Goal: Information Seeking & Learning: Find specific fact

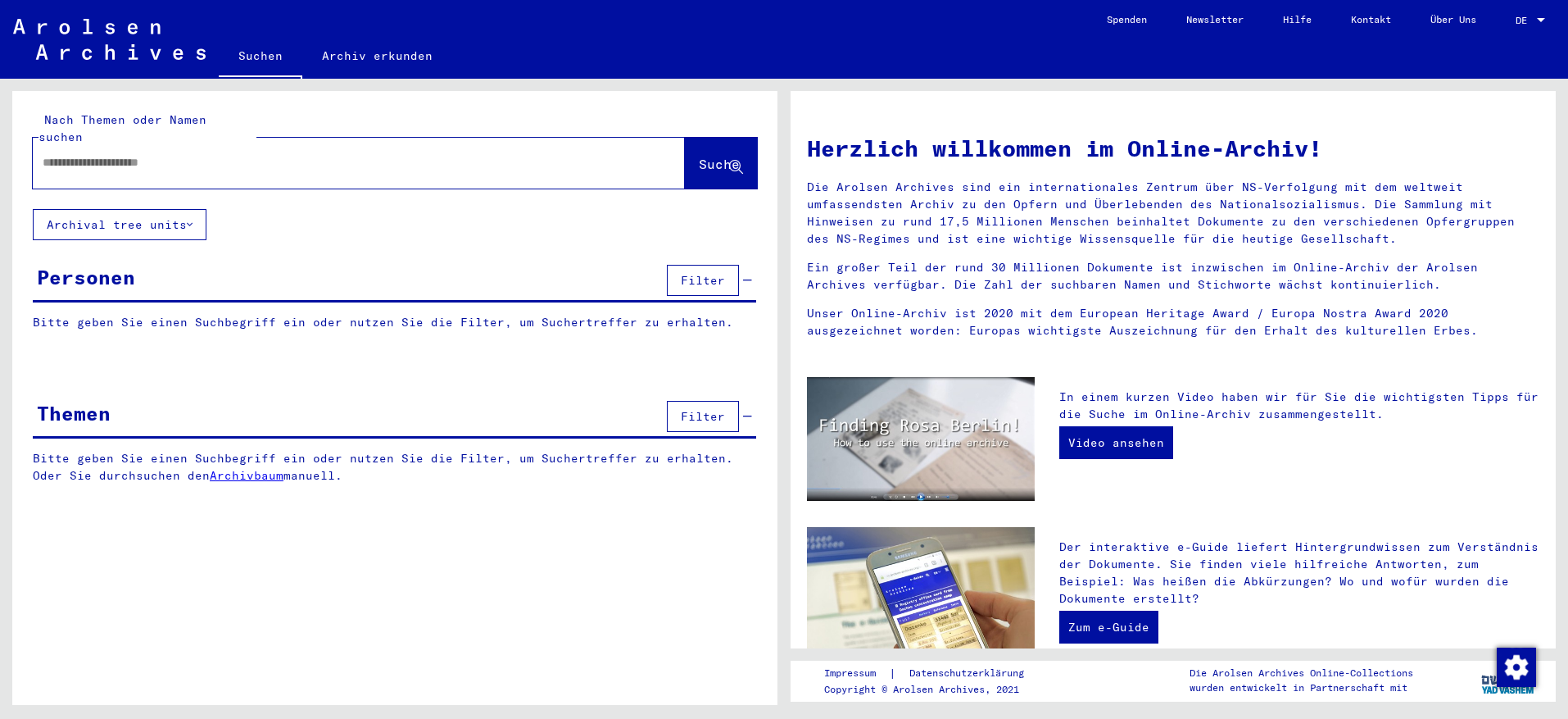
click at [46, 154] on input "text" at bounding box center [339, 163] width 593 height 18
click at [56, 154] on input "*****" at bounding box center [339, 163] width 593 height 18
type input "******"
click at [699, 156] on span "Suche" at bounding box center [719, 164] width 41 height 17
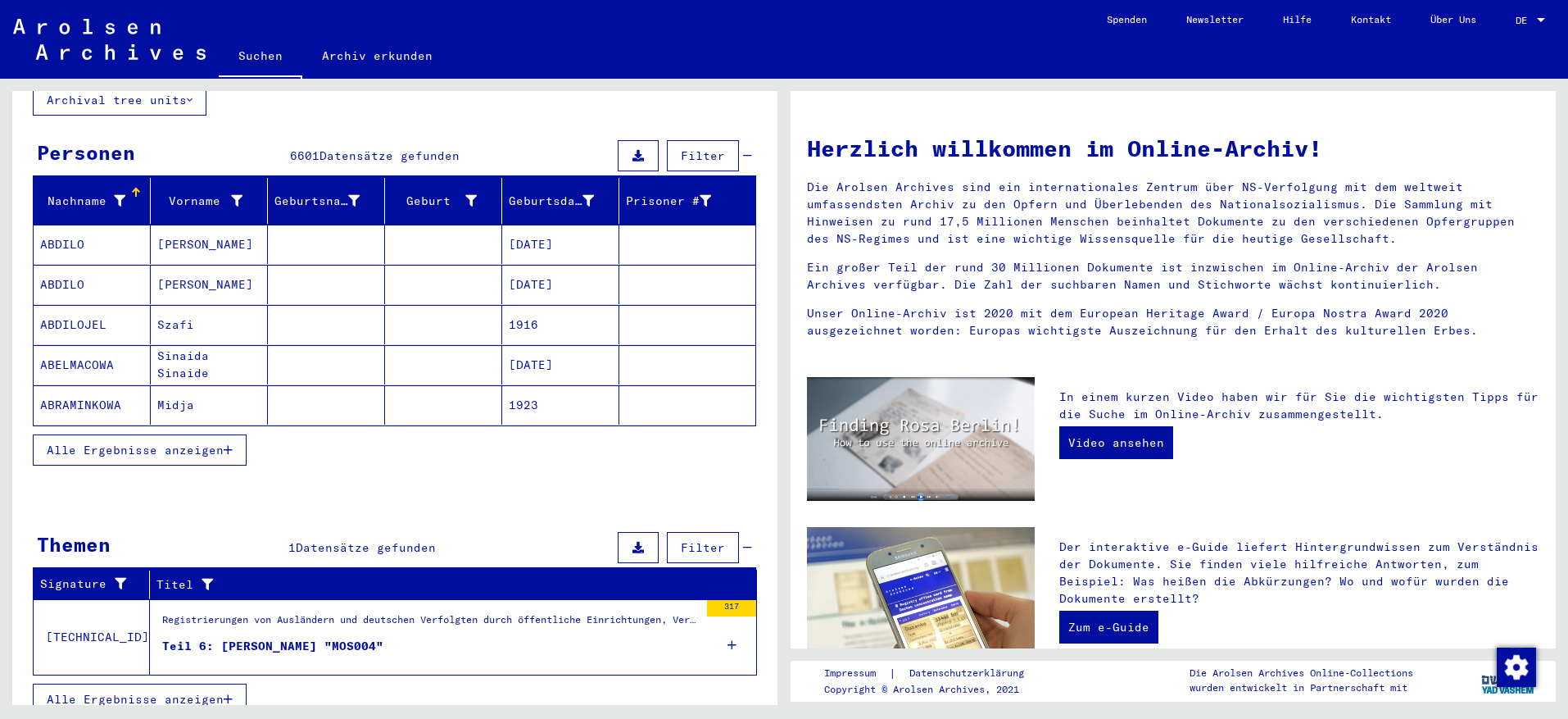
scroll to position [126, 0]
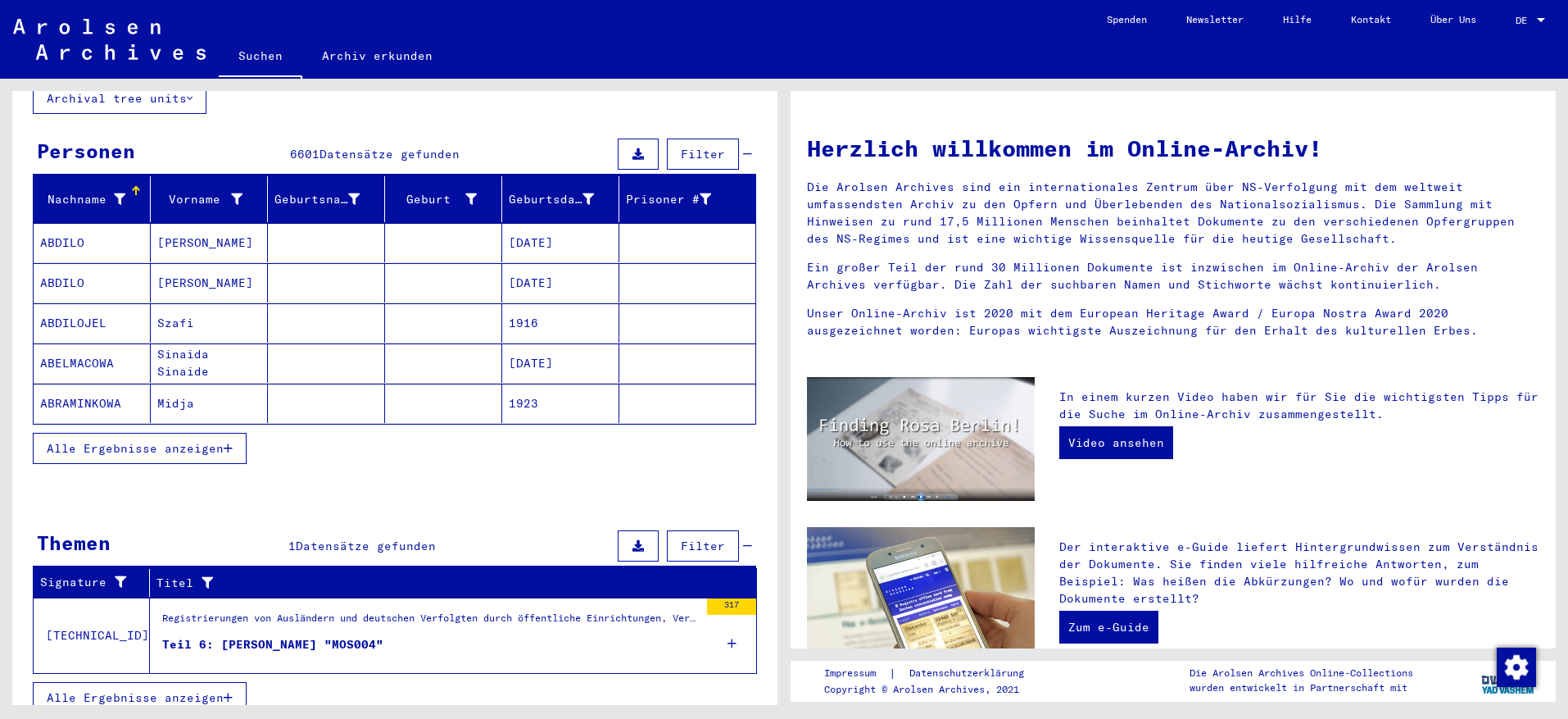
click at [404, 636] on figure "Teil 6: [PERSON_NAME] "MOS004"" at bounding box center [430, 648] width 537 height 24
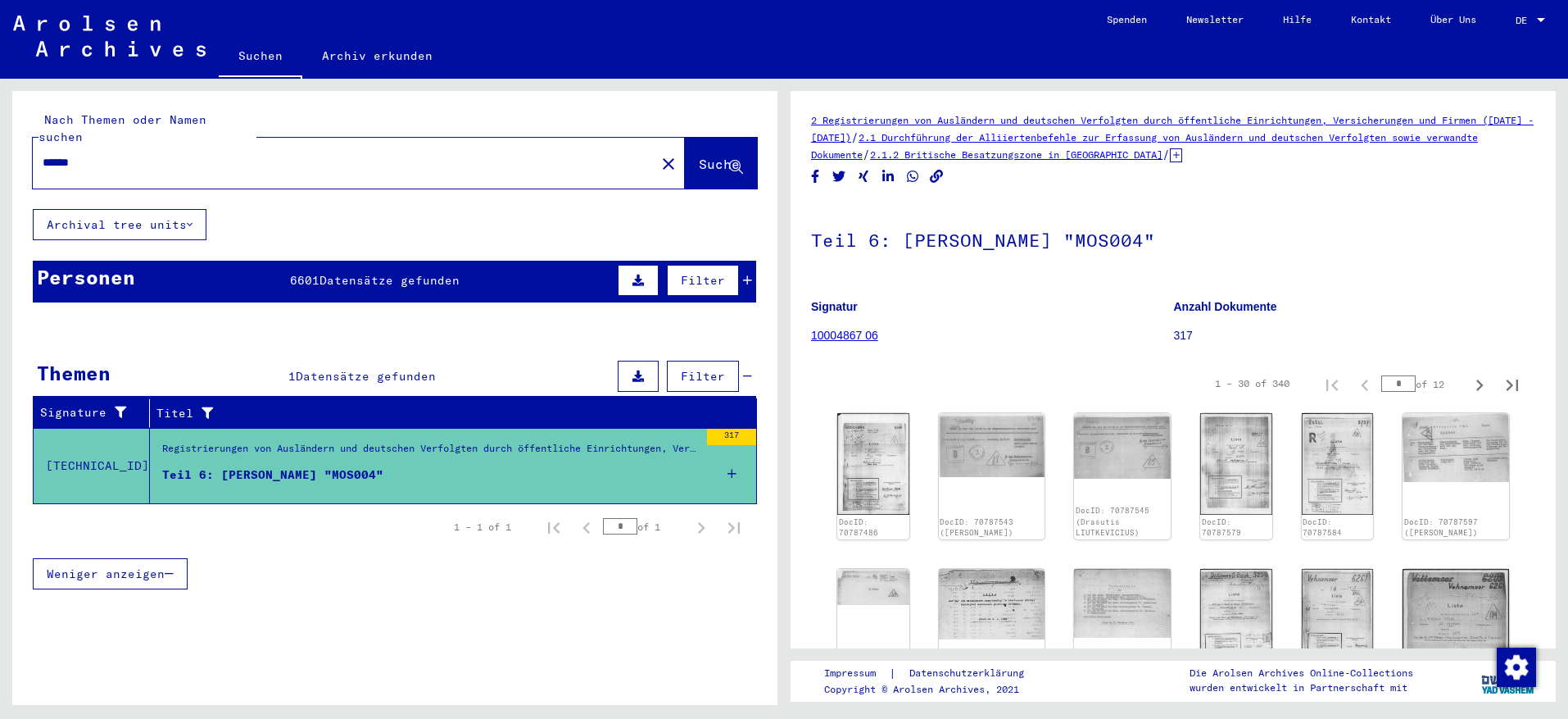
click at [198, 466] on div "Teil 6: [PERSON_NAME] "MOS004"" at bounding box center [273, 475] width 221 height 18
click at [733, 450] on mat-cell at bounding box center [688, 451] width 136 height 40
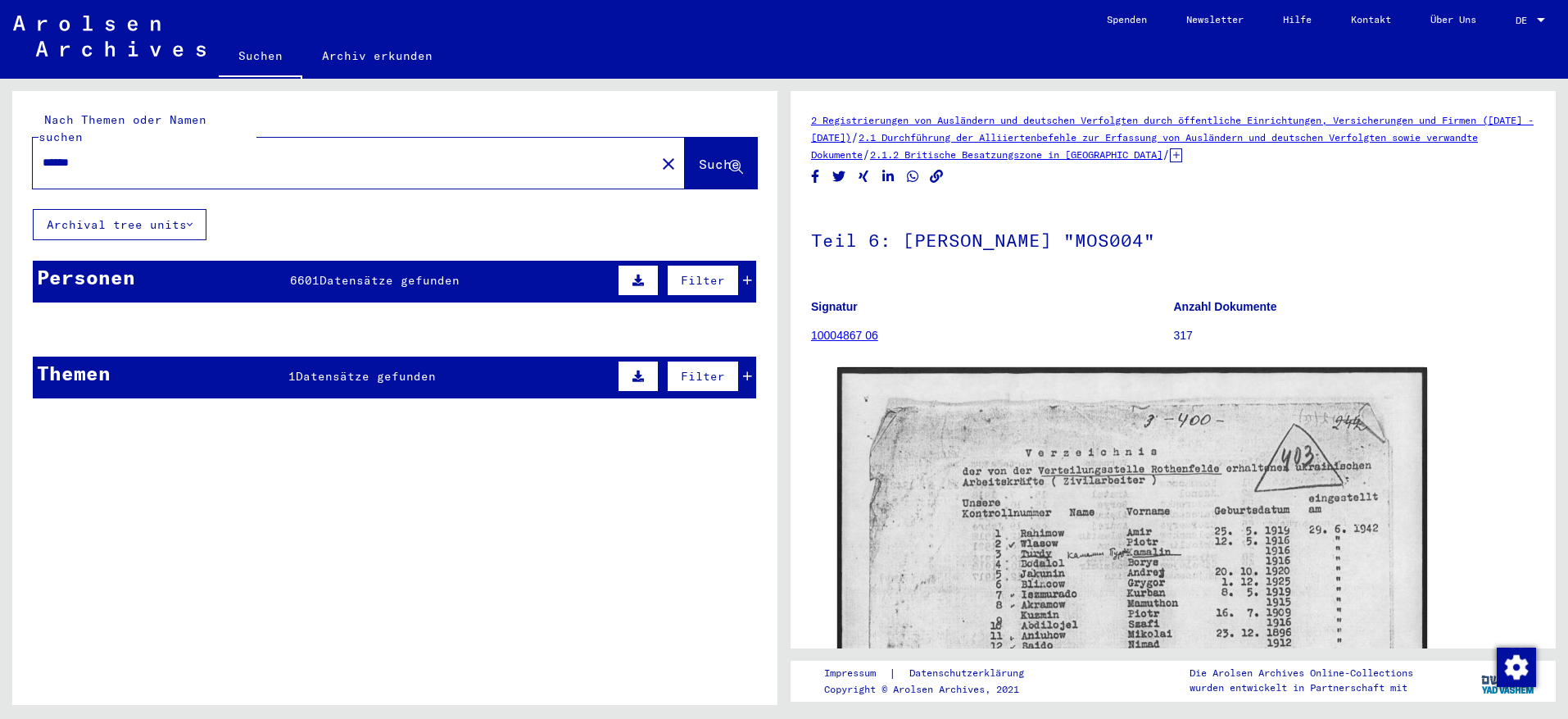
click at [699, 156] on span "Suche" at bounding box center [719, 164] width 41 height 17
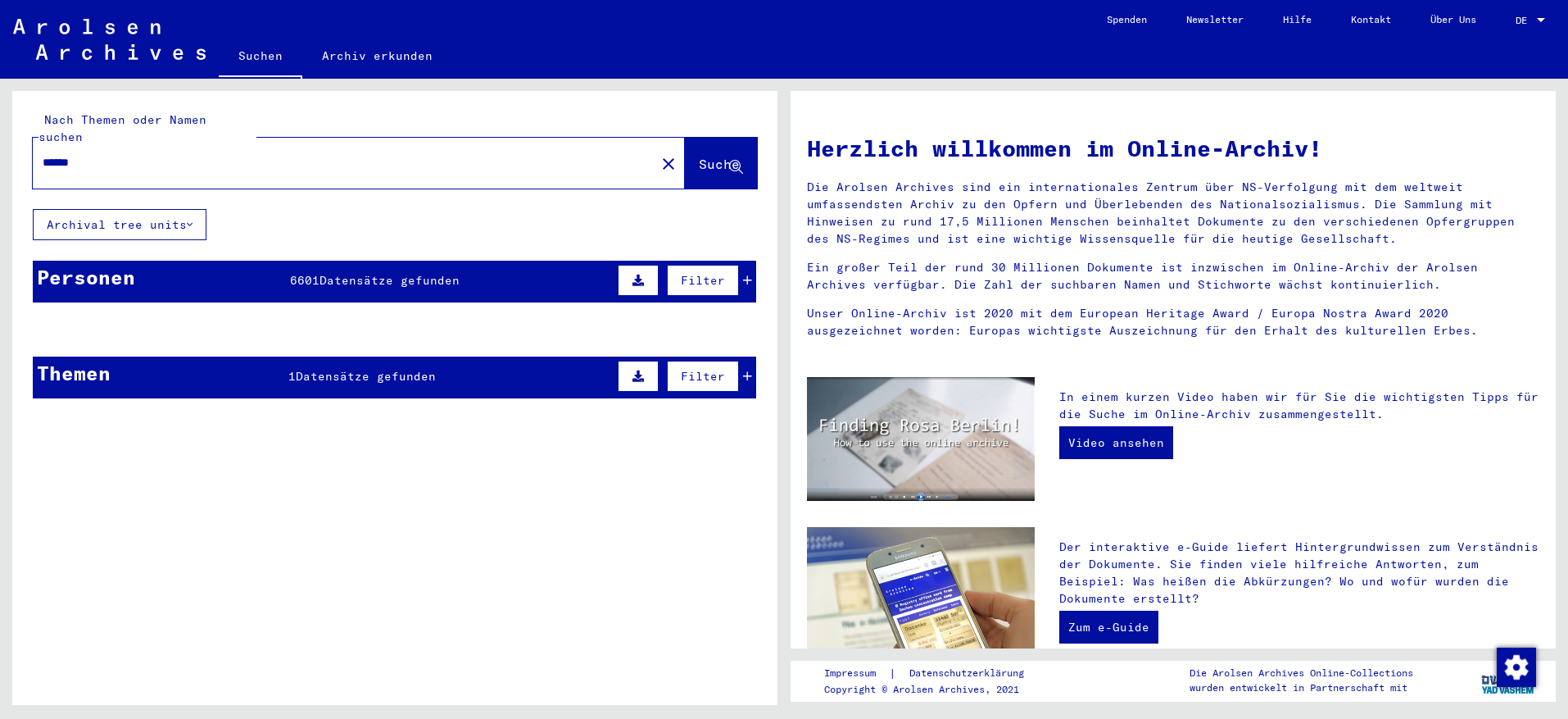
click at [699, 156] on span "Suche" at bounding box center [719, 164] width 41 height 17
click at [139, 154] on input "******" at bounding box center [339, 163] width 593 height 18
click at [689, 157] on button "Suche" at bounding box center [721, 163] width 72 height 51
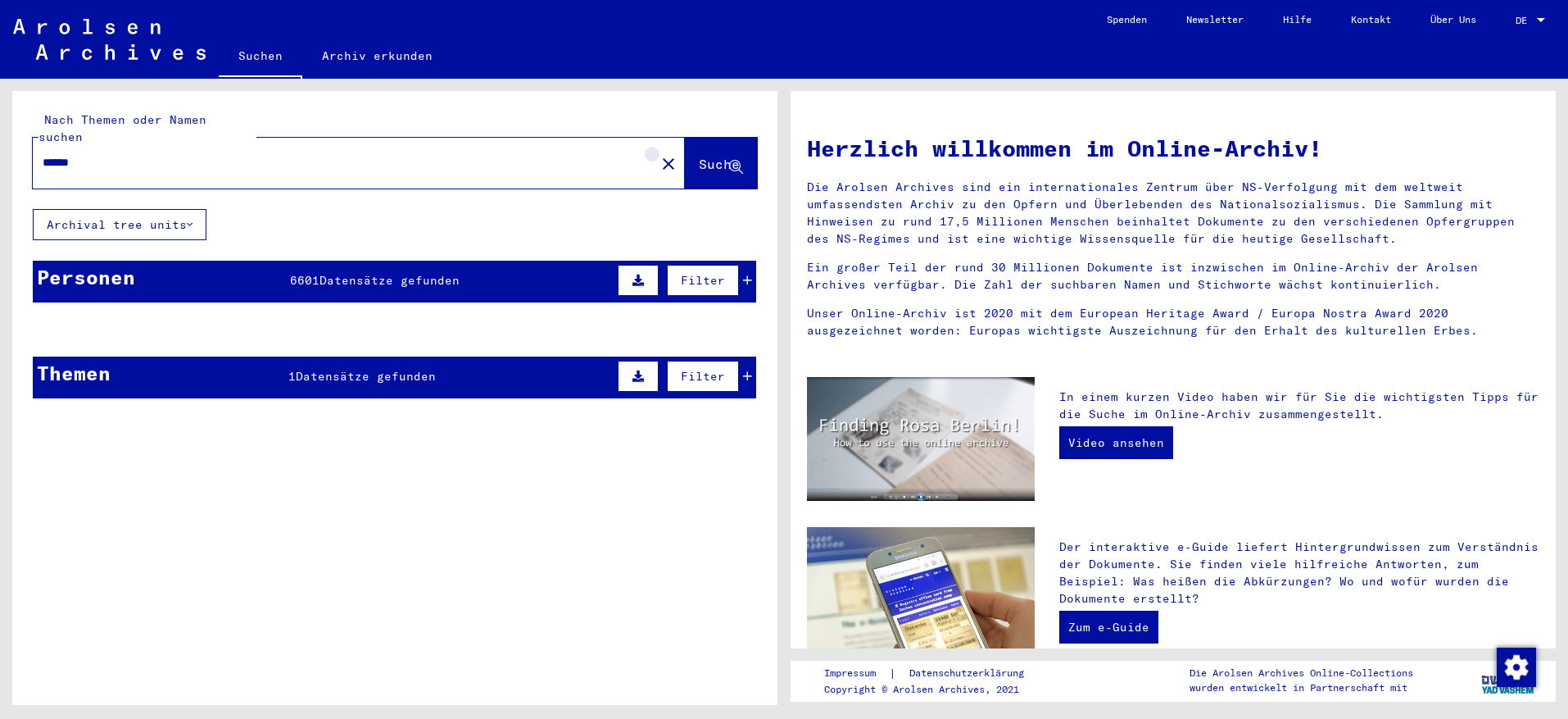
click at [659, 154] on mat-icon "close" at bounding box center [668, 164] width 19 height 19
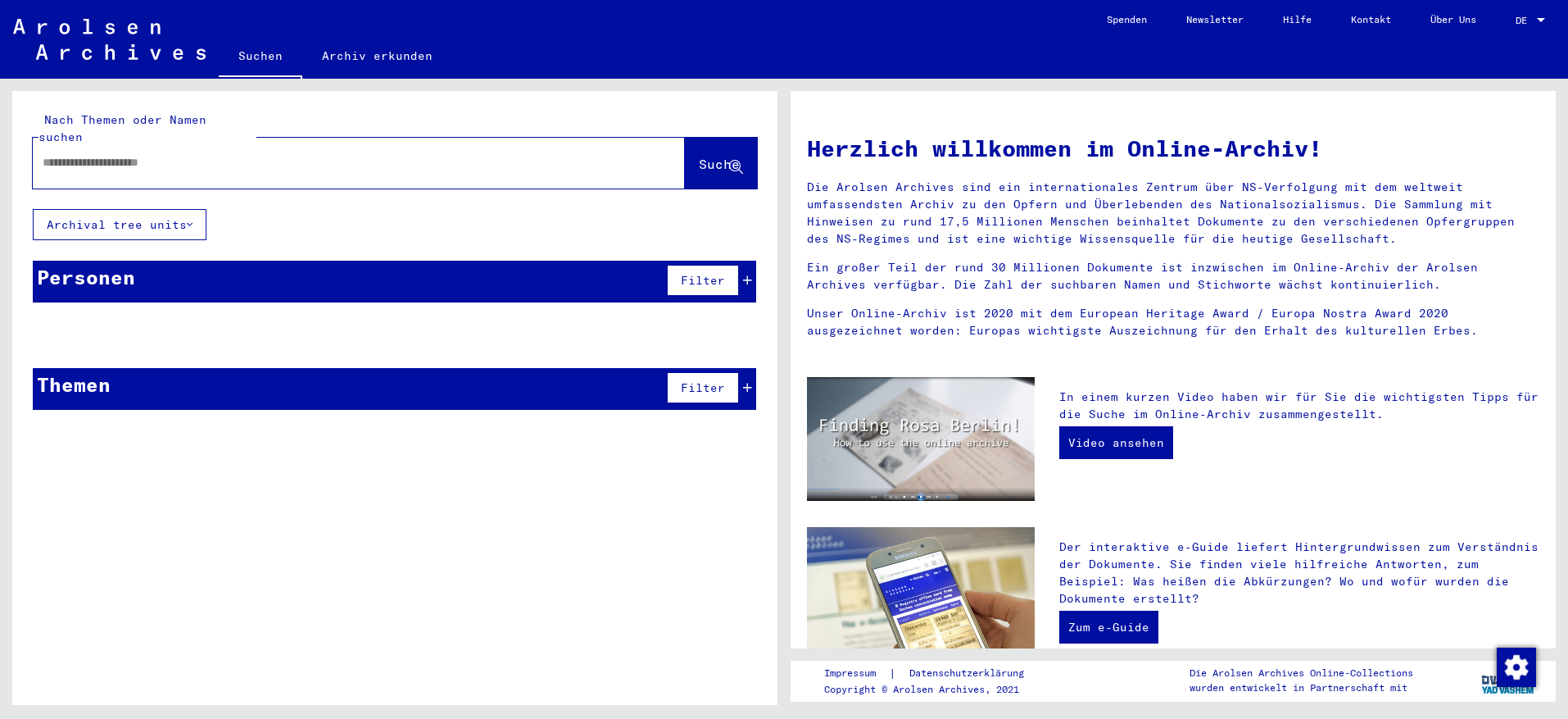
click at [633, 146] on div at bounding box center [359, 163] width 652 height 51
click at [699, 156] on span "Suche" at bounding box center [719, 164] width 41 height 17
click at [60, 154] on input "text" at bounding box center [339, 163] width 593 height 18
type input "******"
click at [700, 156] on span "Suche" at bounding box center [719, 164] width 41 height 17
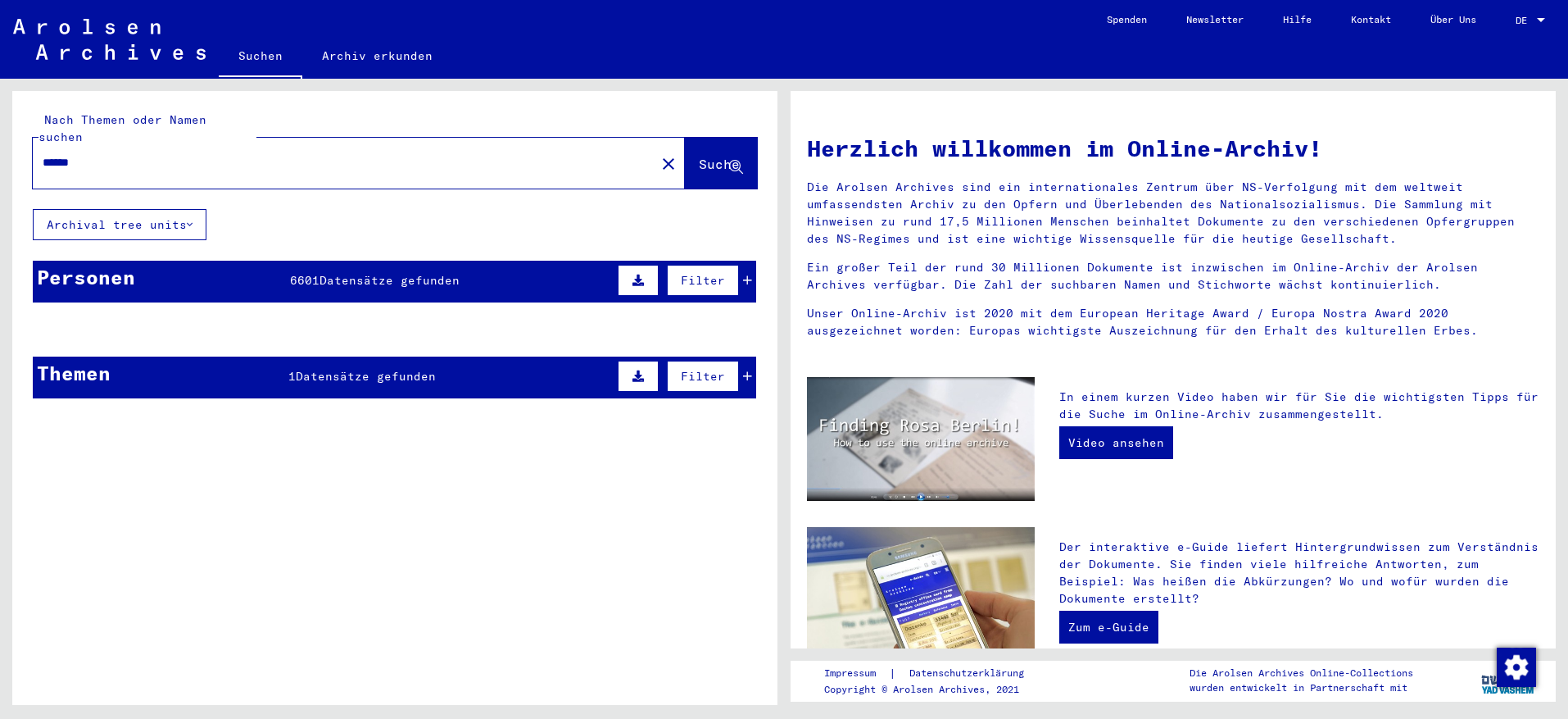
click at [382, 357] on mat-cell at bounding box center [327, 368] width 117 height 39
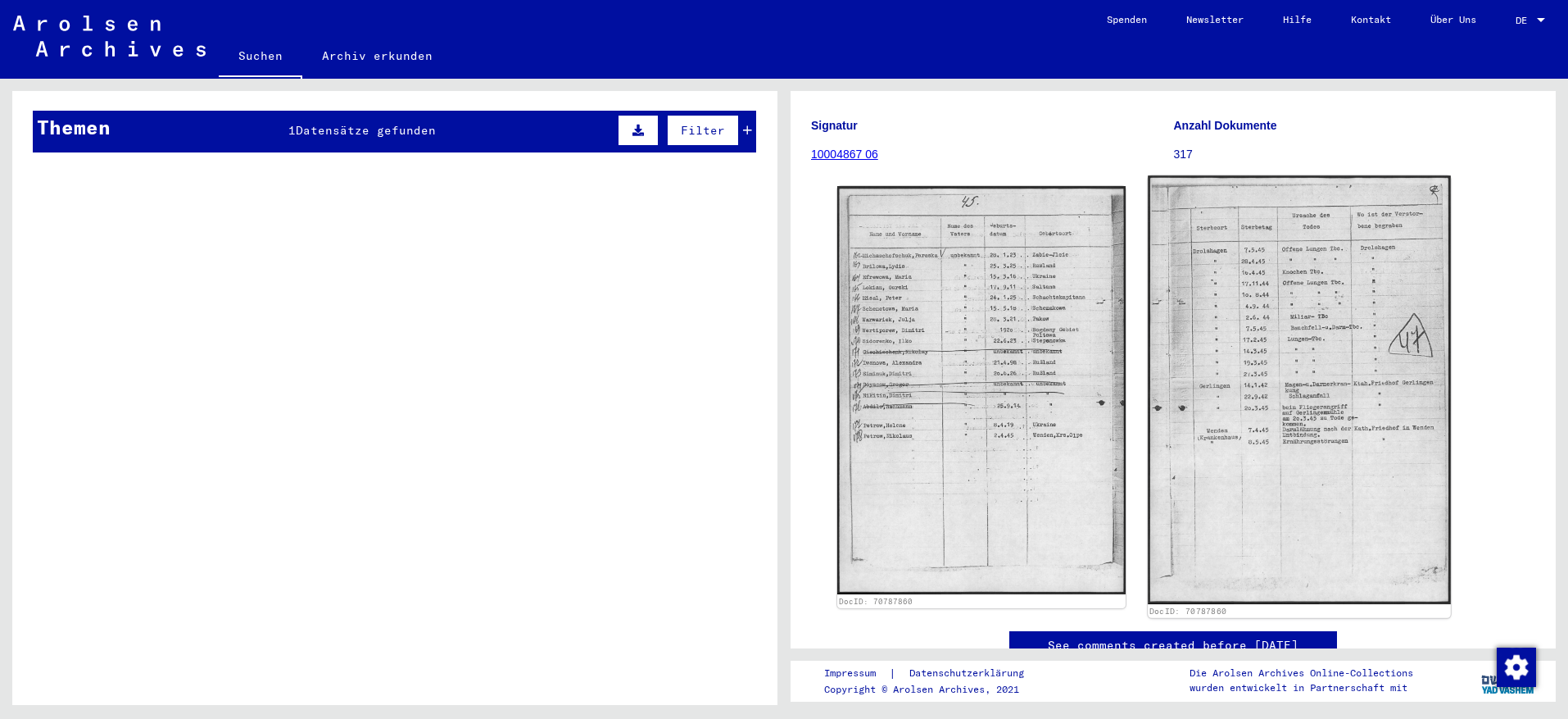
scroll to position [164, 0]
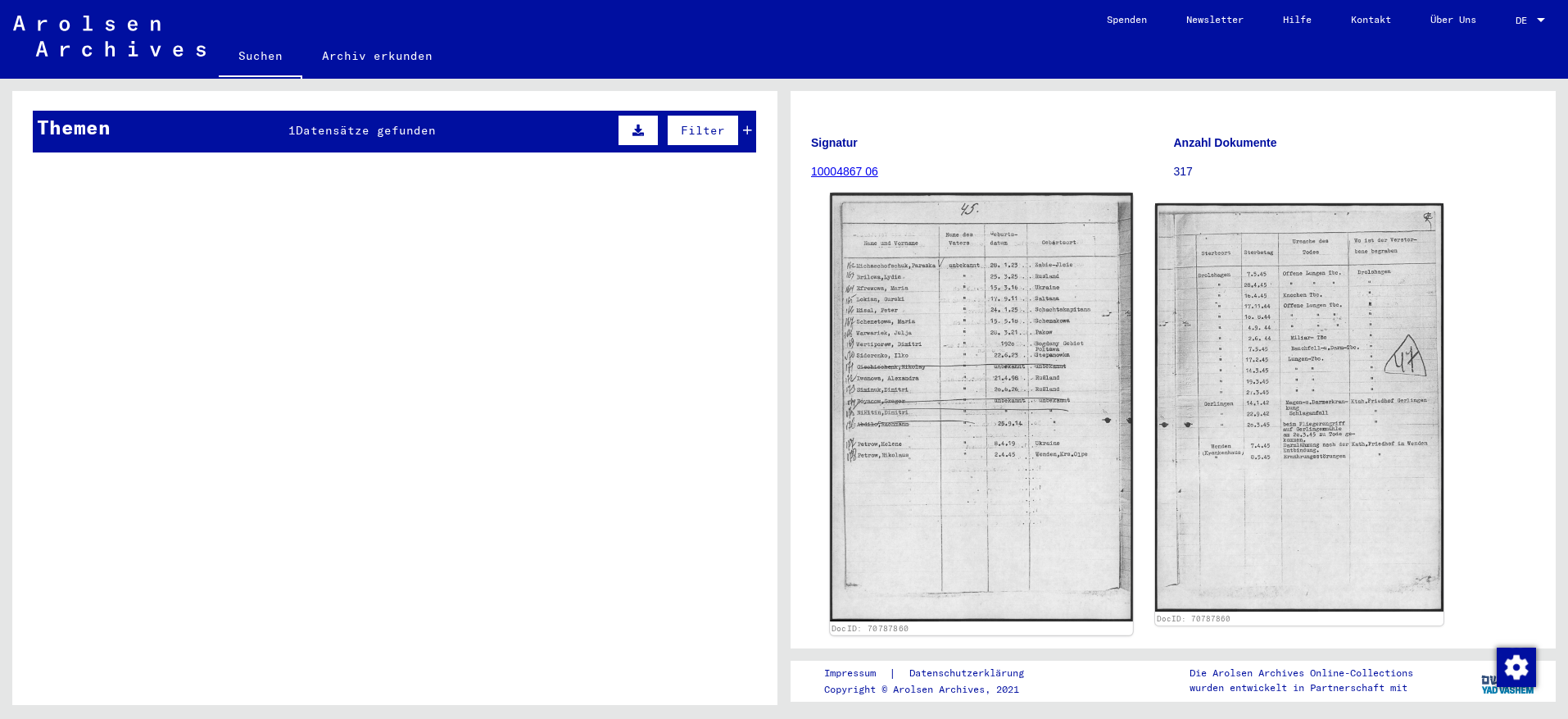
click at [1025, 424] on img at bounding box center [982, 407] width 304 height 429
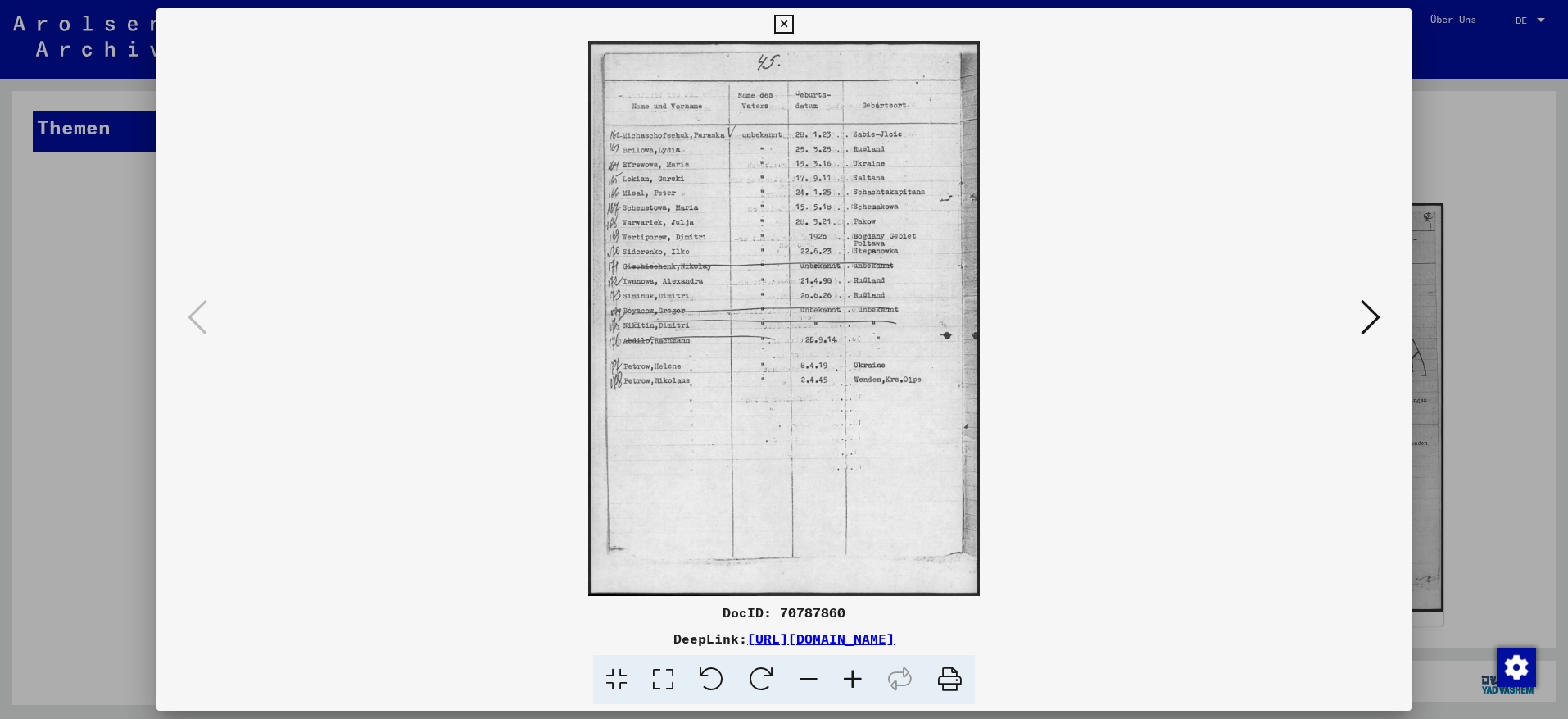
click at [1378, 314] on icon at bounding box center [1370, 317] width 19 height 39
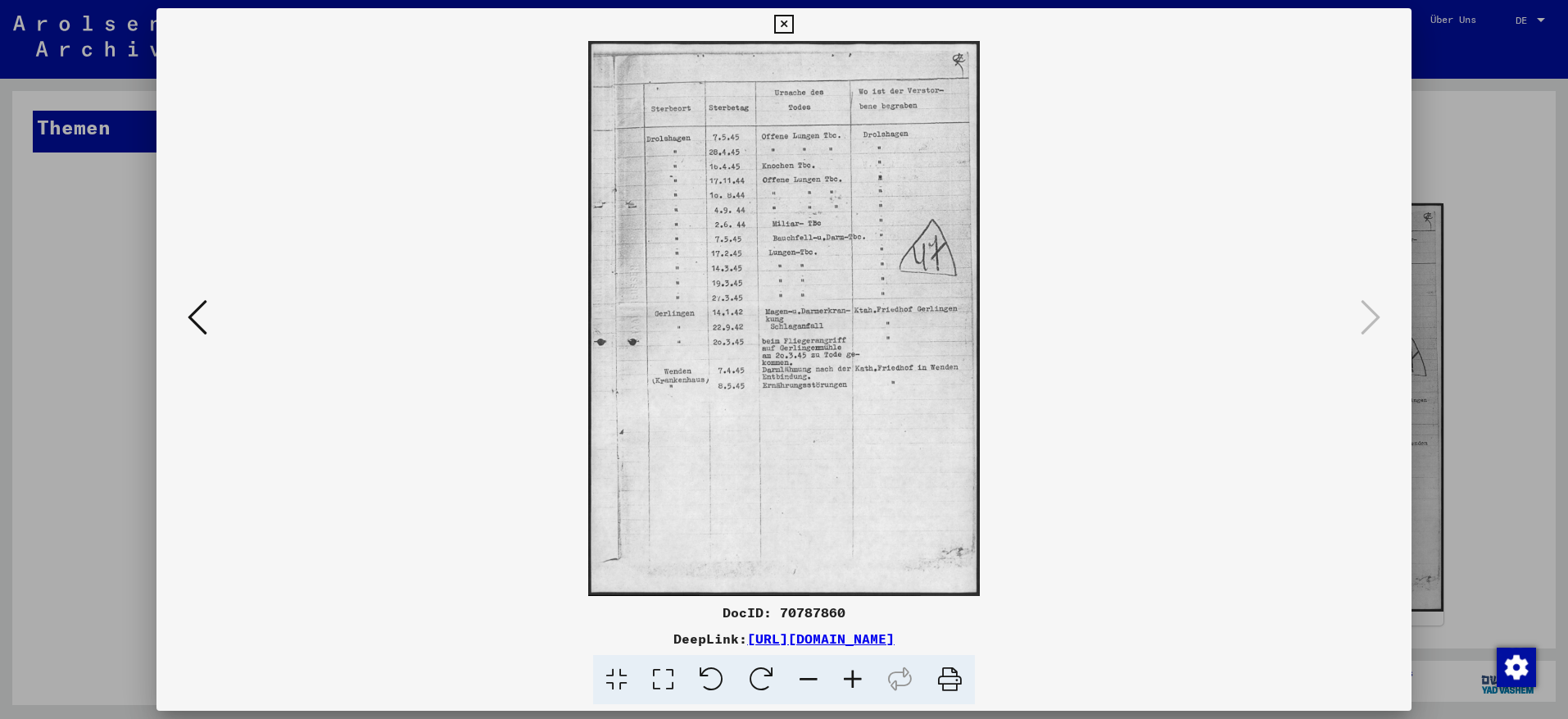
click at [763, 638] on link "[URL][DOMAIN_NAME]" at bounding box center [821, 638] width 148 height 17
